Goal: Communication & Community: Answer question/provide support

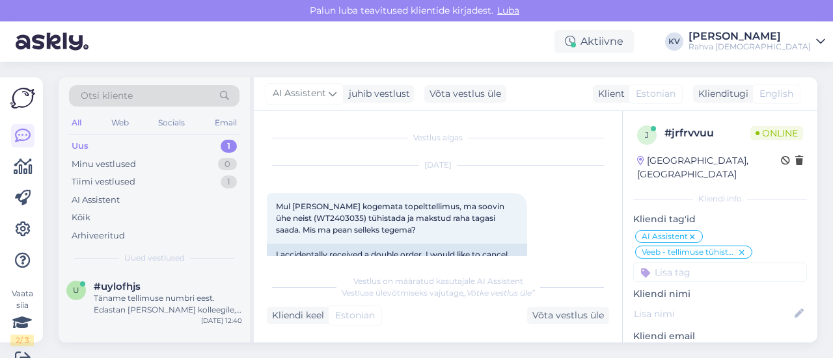
scroll to position [210, 0]
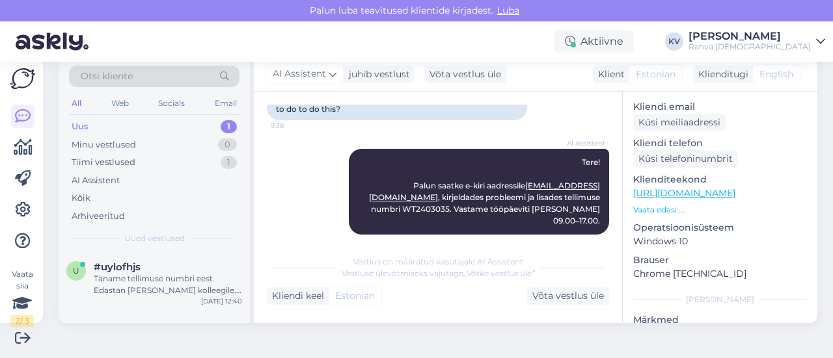
click at [128, 121] on div "Uus 1" at bounding box center [154, 127] width 170 height 18
click at [161, 291] on div "Täname tellimuse numbri eest. Edastan [PERSON_NAME] kolleegile, kes saab teie t…" at bounding box center [168, 284] width 148 height 23
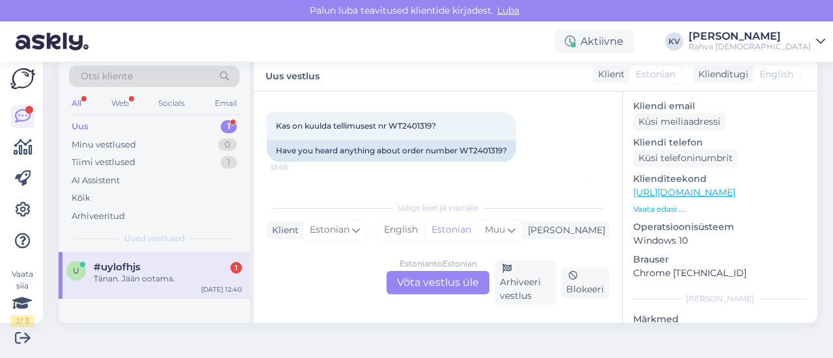
scroll to position [334, 0]
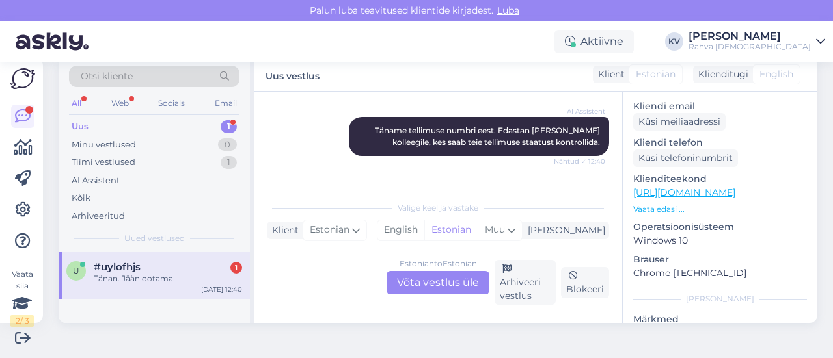
click at [399, 280] on div "Estonian to Estonian Võta vestlus üle" at bounding box center [437, 282] width 103 height 23
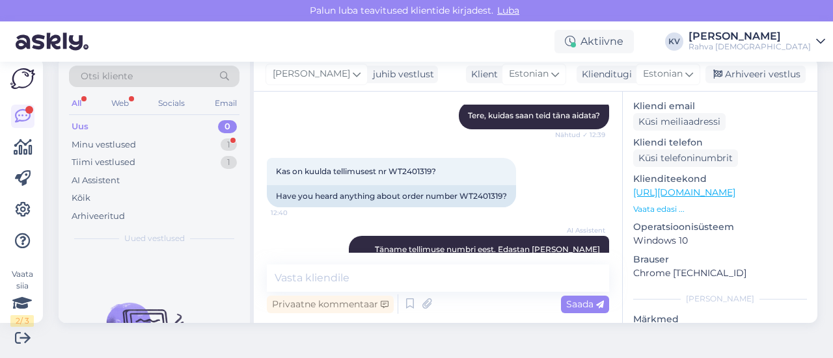
scroll to position [133, 0]
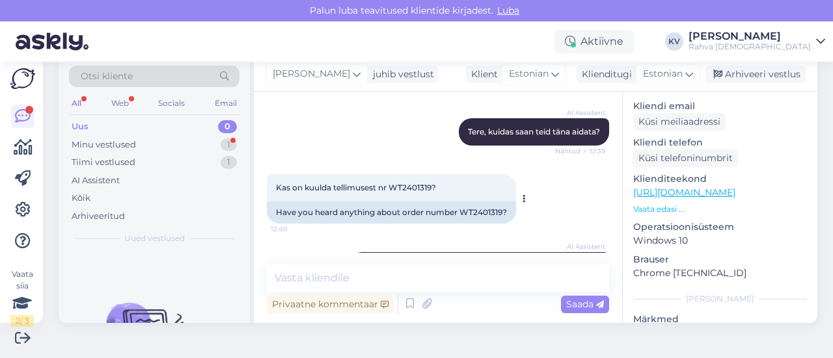
click at [415, 195] on div "Kas on kuulda tellimusest nr WT2401319? 12:40" at bounding box center [391, 187] width 249 height 27
click at [417, 191] on span "Kas on kuulda tellimusest nr WT2401319?" at bounding box center [356, 188] width 160 height 10
copy span "WT2401319"
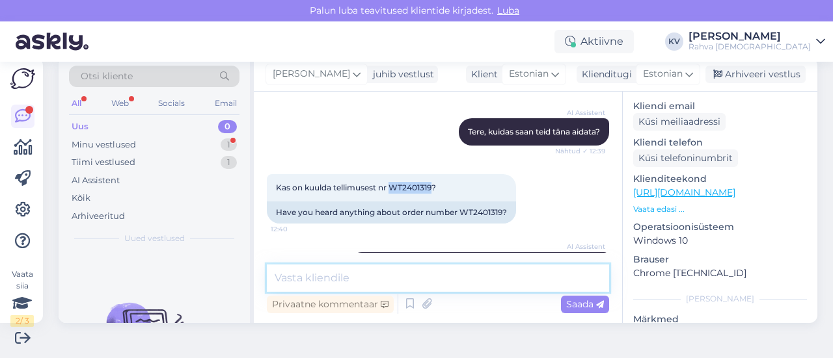
click at [315, 278] on textarea at bounding box center [438, 278] width 342 height 27
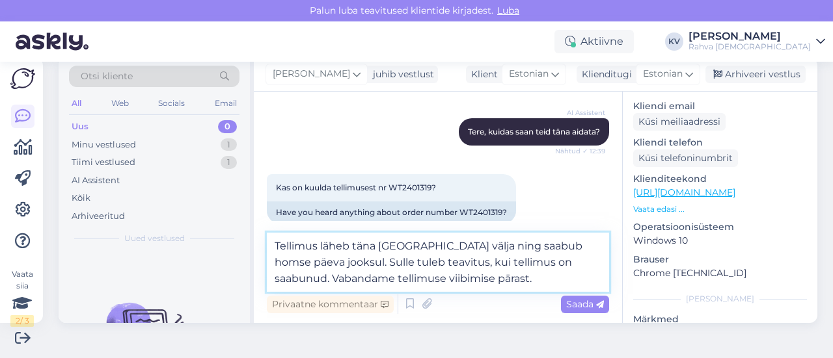
type textarea "Tellimus läheb täna [GEOGRAPHIC_DATA] välja ning saabub homse päeva jooksul. Su…"
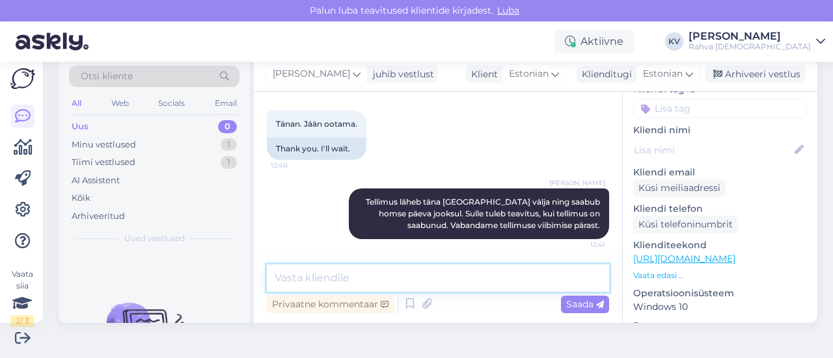
scroll to position [47, 0]
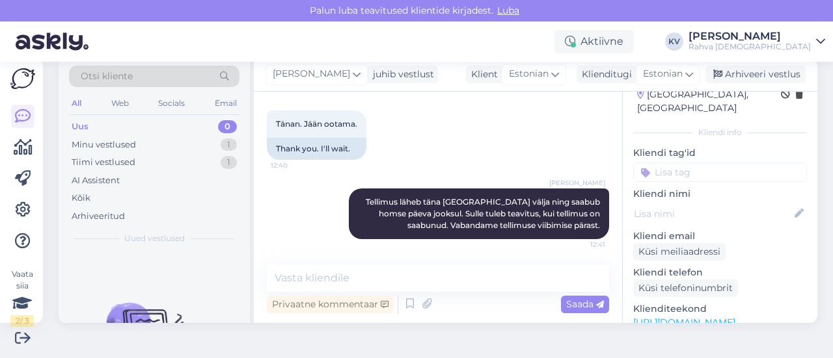
click at [680, 165] on input at bounding box center [720, 173] width 174 height 20
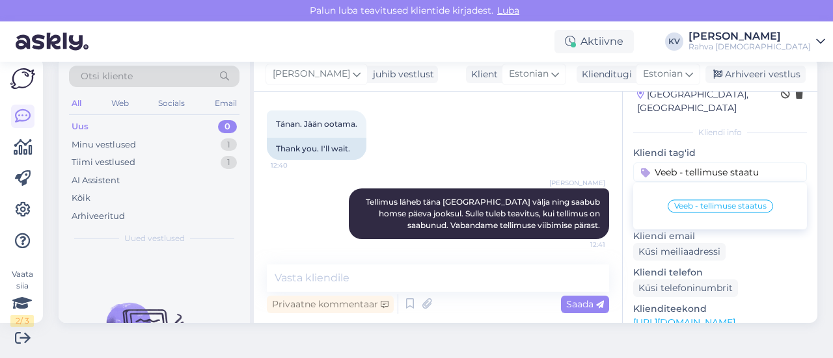
type input "Veeb - tellimuse staatus"
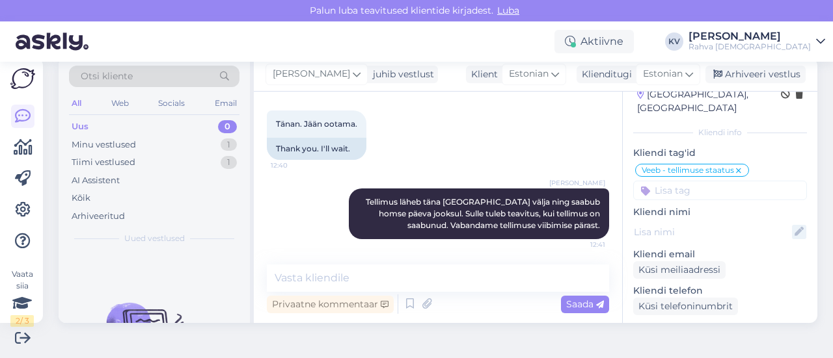
click at [792, 225] on icon at bounding box center [799, 232] width 14 height 14
paste input "[PERSON_NAME]"
type input "[PERSON_NAME]"
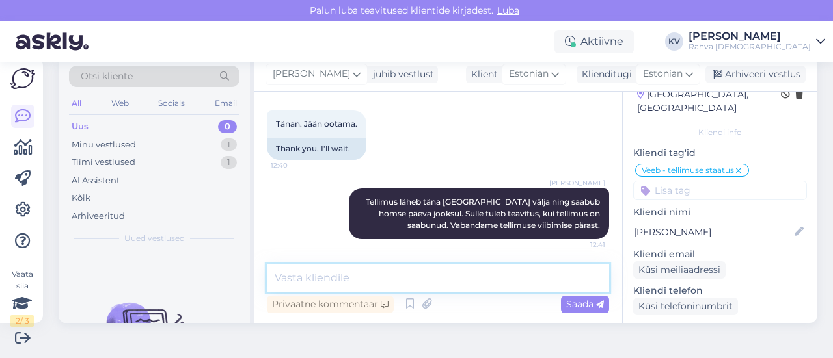
click at [462, 282] on textarea at bounding box center [438, 278] width 342 height 27
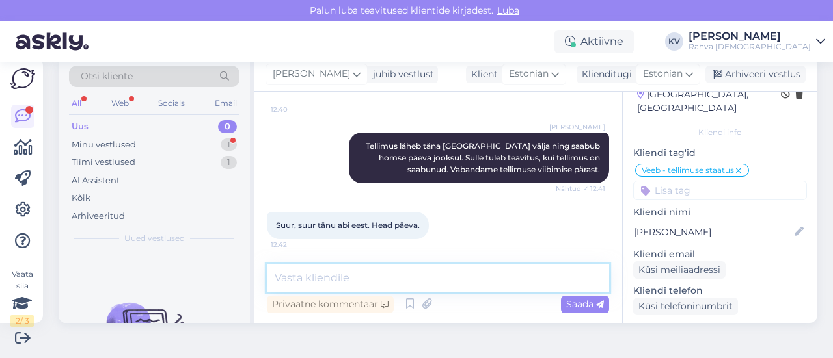
click at [362, 280] on textarea at bounding box center [438, 278] width 342 height 27
type textarea "Palun. Kaunist päeva jätku!"
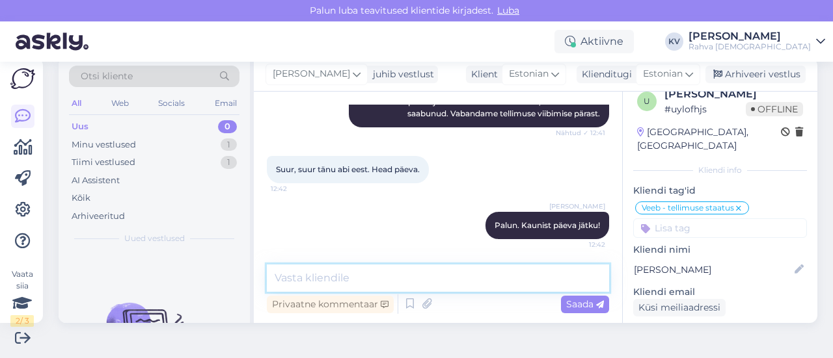
scroll to position [0, 0]
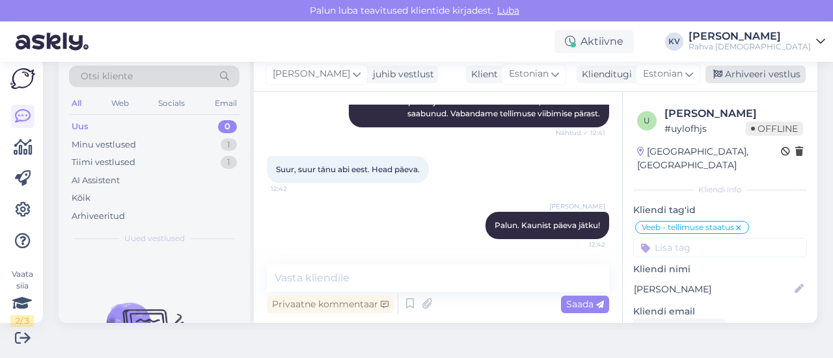
click at [761, 74] on div "Arhiveeri vestlus" at bounding box center [755, 75] width 100 height 18
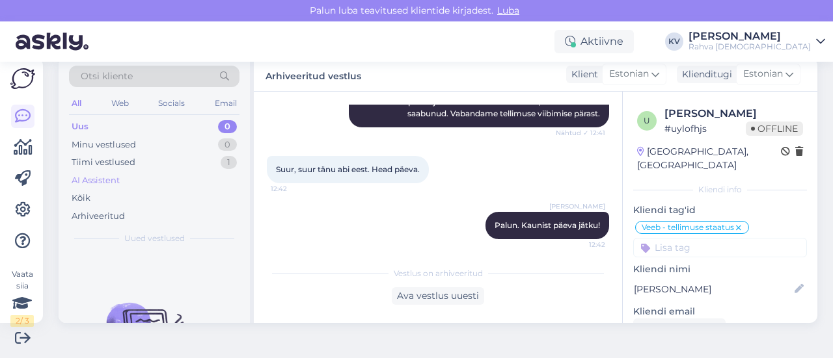
click at [124, 178] on div "AI Assistent" at bounding box center [154, 181] width 170 height 18
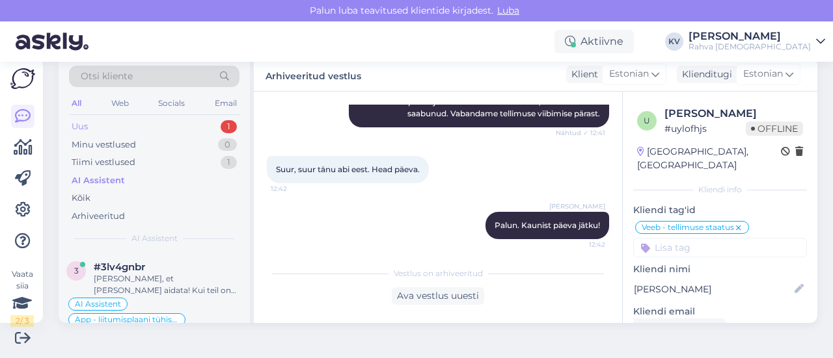
click at [173, 126] on div "Uus 1" at bounding box center [154, 127] width 170 height 18
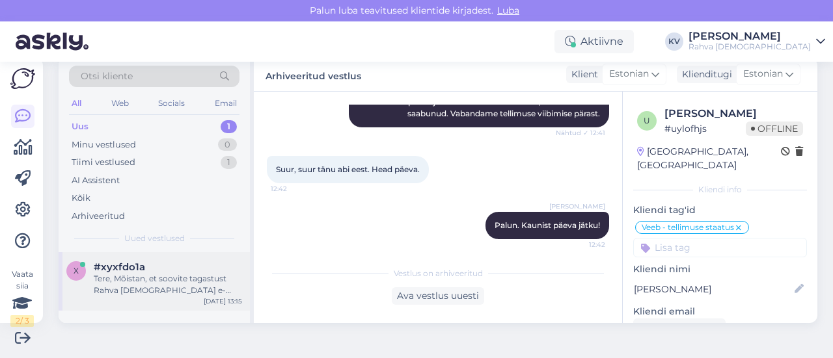
click at [148, 267] on div "#xyxfdo1a" at bounding box center [168, 268] width 148 height 12
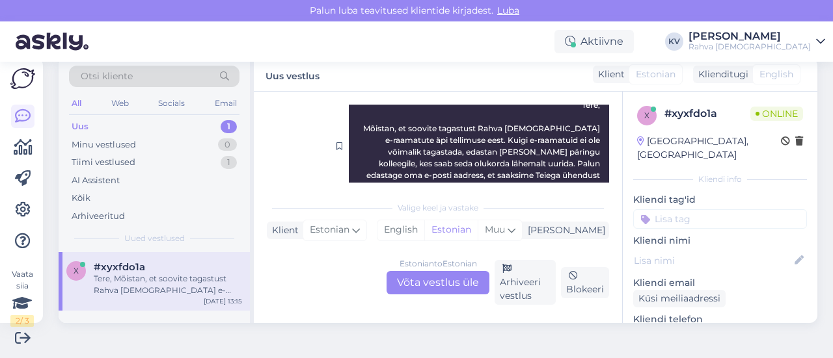
scroll to position [414, 0]
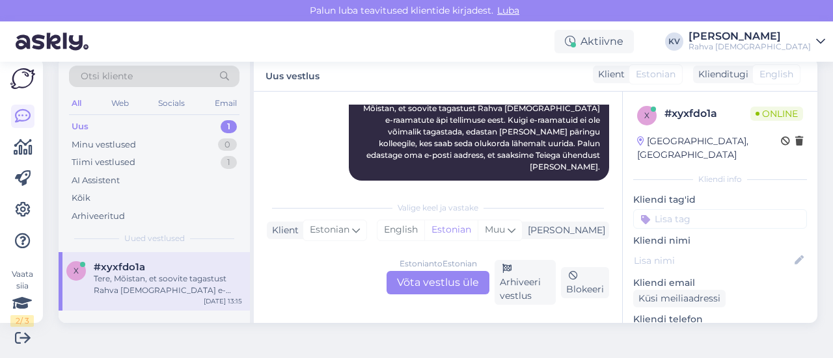
click at [413, 283] on div "Estonian to Estonian Võta vestlus üle" at bounding box center [437, 282] width 103 height 23
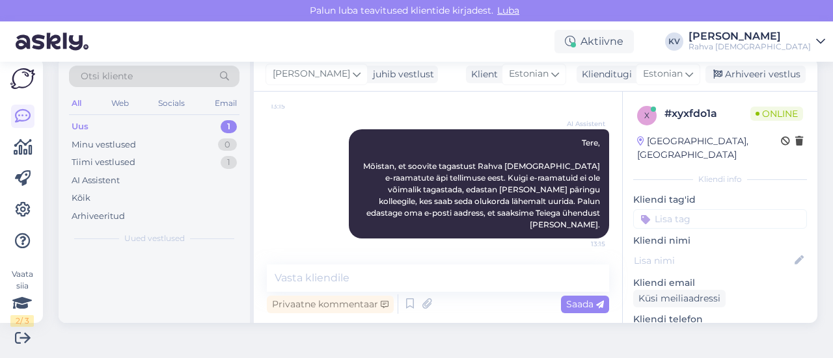
scroll to position [344, 0]
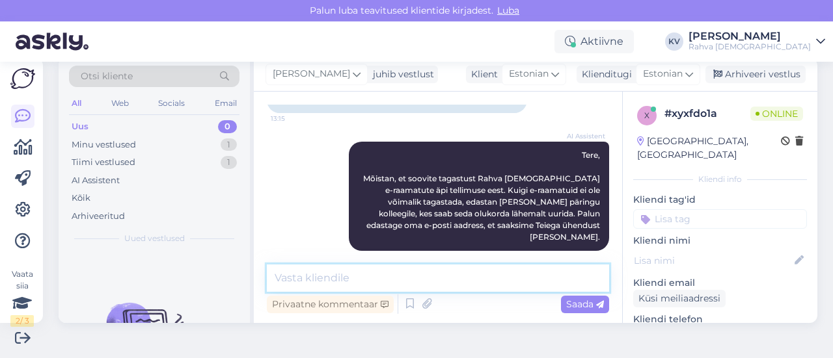
click at [410, 274] on textarea at bounding box center [438, 278] width 342 height 27
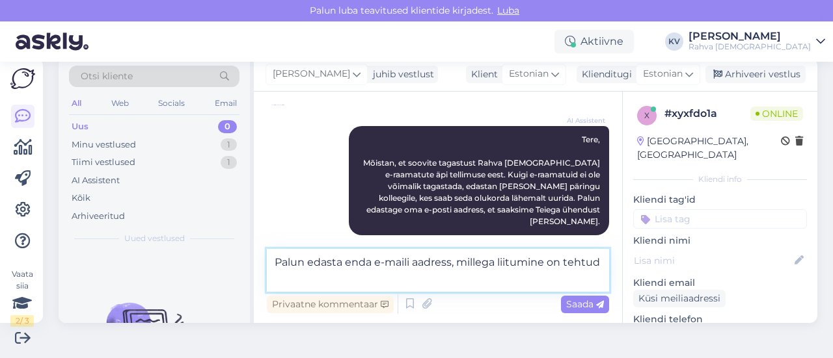
type textarea "Palun edasta enda e-maili aadress, millega liitumine on tehtud."
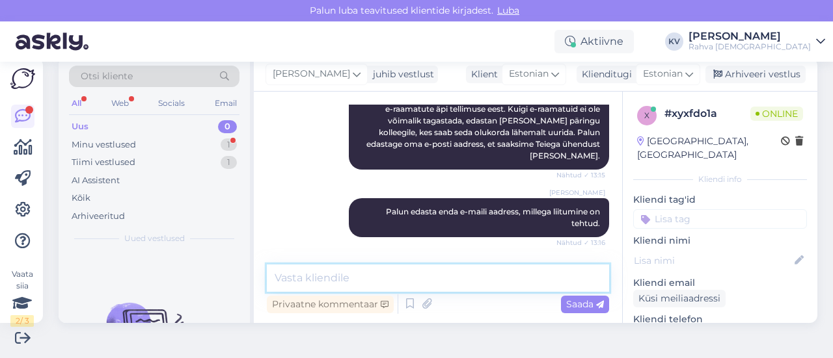
scroll to position [468, 0]
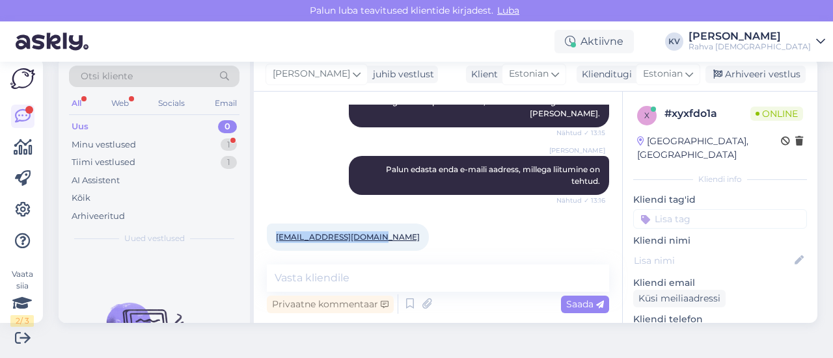
drag, startPoint x: 381, startPoint y: 227, endPoint x: 275, endPoint y: 230, distance: 106.1
click at [275, 230] on div "[EMAIL_ADDRESS][DOMAIN_NAME] 13:16" at bounding box center [348, 237] width 162 height 27
copy link "[EMAIL_ADDRESS][DOMAIN_NAME]"
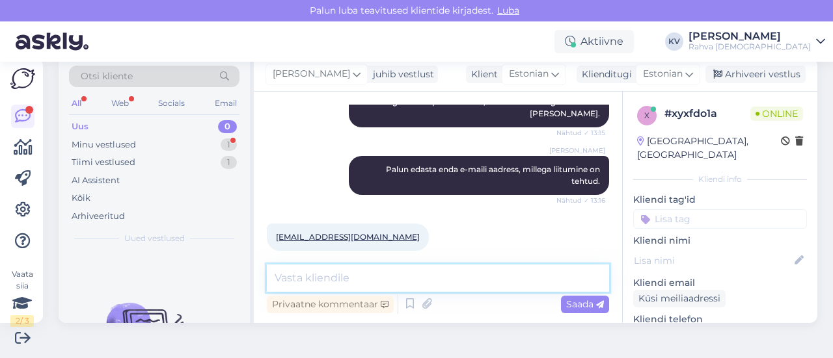
click at [370, 277] on textarea at bounding box center [438, 278] width 342 height 27
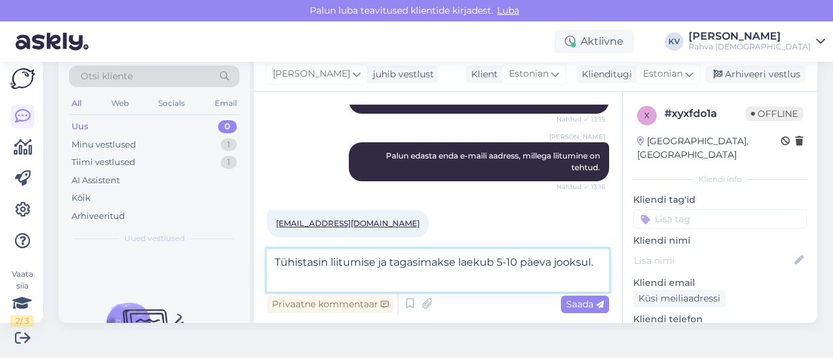
type textarea "Tühistasin liitumise ja tagasimakse laekub 5-10 päeva jooksul."
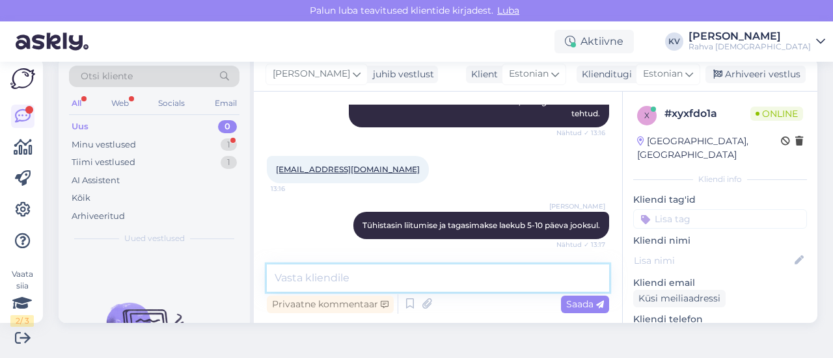
scroll to position [591, 0]
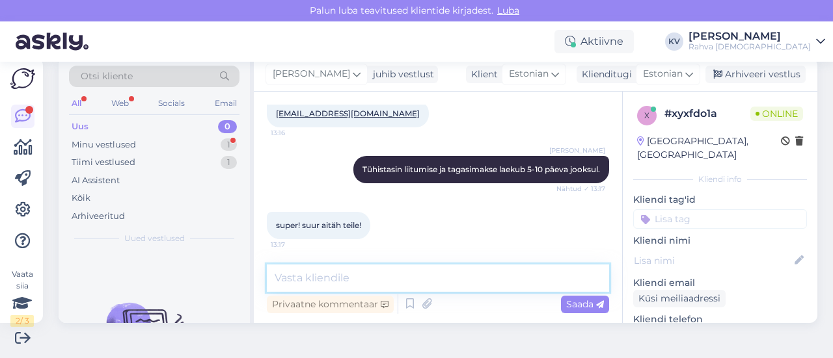
click at [358, 275] on textarea at bounding box center [438, 278] width 342 height 27
type textarea "Palun. Kaunist päeva jätku!"
